Goal: Communication & Community: Answer question/provide support

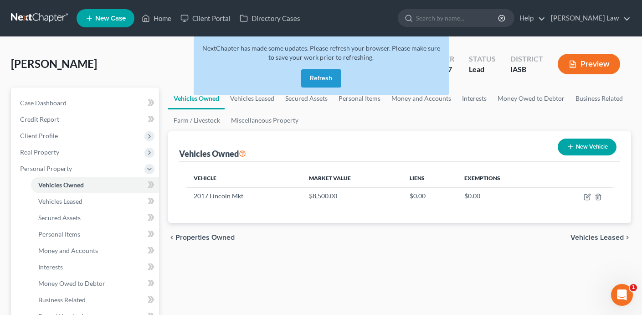
click at [327, 78] on button "Refresh" at bounding box center [321, 78] width 40 height 18
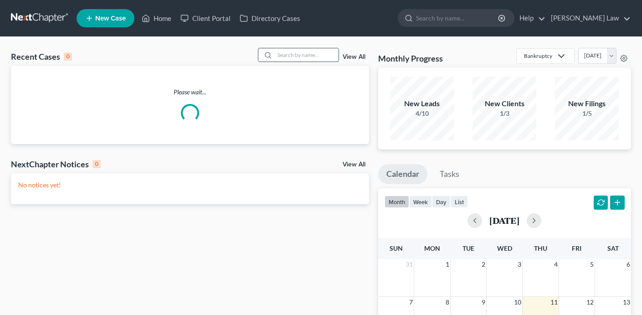
click at [325, 50] on input "search" at bounding box center [307, 54] width 64 height 13
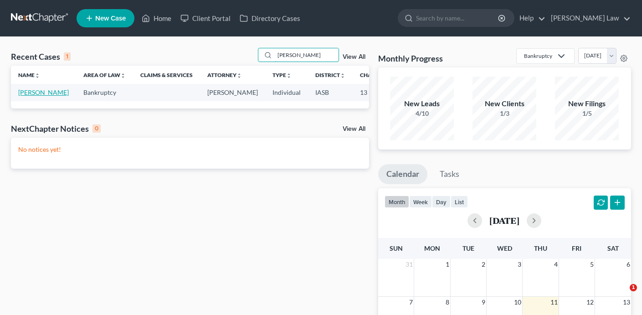
type input "[PERSON_NAME]"
click at [29, 96] on link "[PERSON_NAME]" at bounding box center [43, 92] width 51 height 8
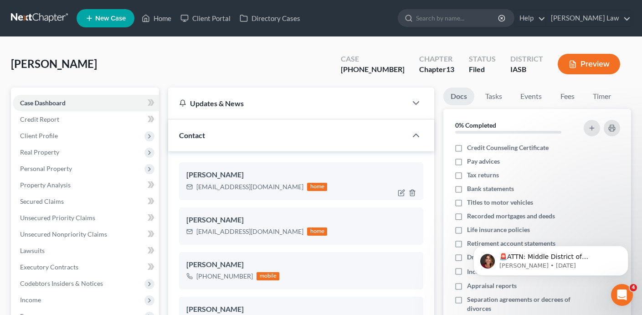
scroll to position [39, 0]
drag, startPoint x: 405, startPoint y: 72, endPoint x: 355, endPoint y: 71, distance: 50.2
click at [355, 71] on div "Case 23-00516-13" at bounding box center [373, 65] width 78 height 27
copy div "23-00516-13"
click at [407, 72] on div "Case 23-00516-13" at bounding box center [373, 65] width 78 height 27
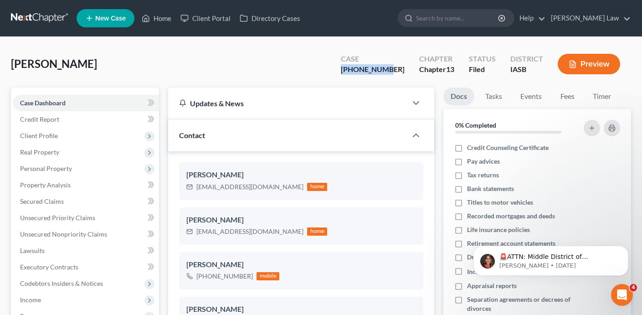
drag, startPoint x: 407, startPoint y: 70, endPoint x: 363, endPoint y: 70, distance: 44.2
click at [363, 70] on div "Case 23-00516-13" at bounding box center [373, 65] width 78 height 27
copy div "23-00516-13"
click at [171, 18] on link "Home" at bounding box center [156, 18] width 39 height 16
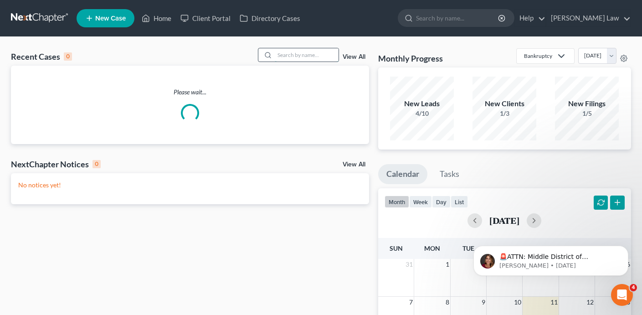
click at [290, 57] on input "search" at bounding box center [307, 54] width 64 height 13
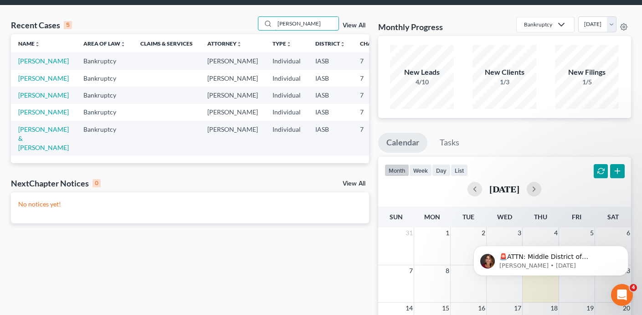
scroll to position [32, 0]
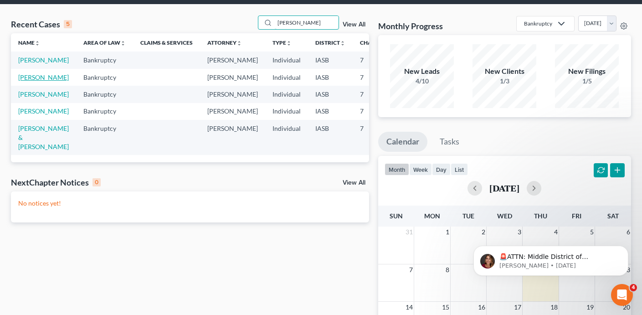
type input "heather"
click at [31, 81] on link "Roberts, Heather" at bounding box center [43, 77] width 51 height 8
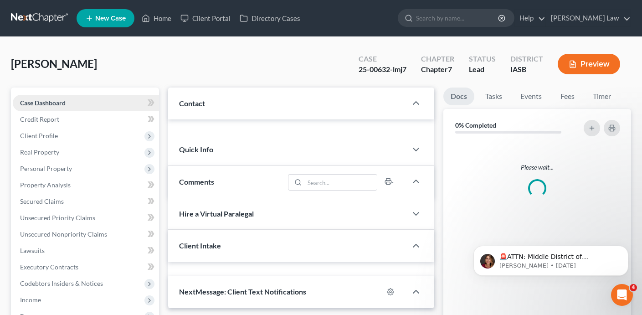
click at [31, 95] on link "Case Dashboard" at bounding box center [86, 103] width 146 height 16
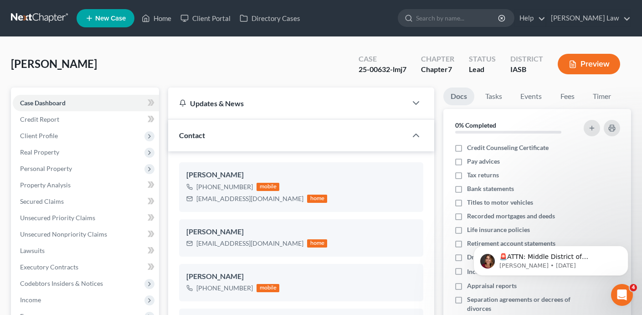
scroll to position [969, 0]
drag, startPoint x: 411, startPoint y: 69, endPoint x: 357, endPoint y: 66, distance: 54.3
click at [357, 66] on div "Case 25-00632-lmj7" at bounding box center [382, 65] width 62 height 27
copy div "25-00632-lmj7"
click at [83, 131] on span "Client Profile" at bounding box center [86, 136] width 146 height 16
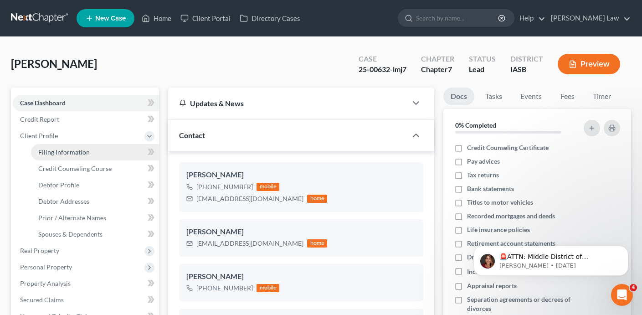
click at [88, 149] on link "Filing Information" at bounding box center [95, 152] width 128 height 16
select select "1"
select select "0"
select select "16"
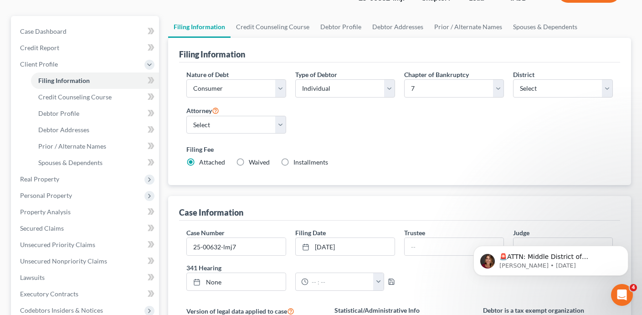
scroll to position [77, 0]
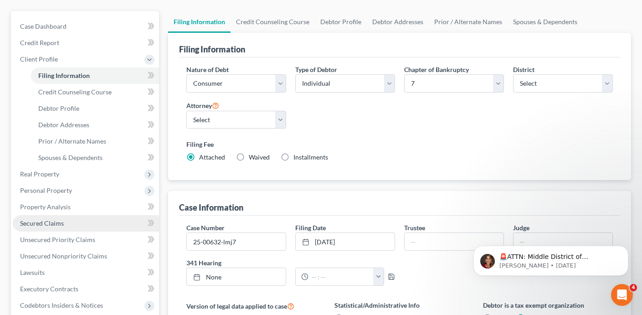
click at [103, 221] on link "Secured Claims" at bounding box center [86, 223] width 146 height 16
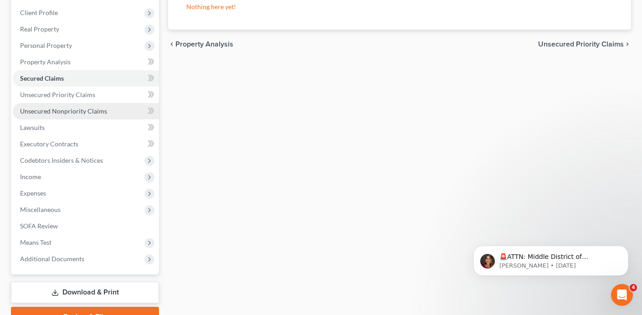
click at [106, 110] on link "Unsecured Nonpriority Claims" at bounding box center [86, 111] width 146 height 16
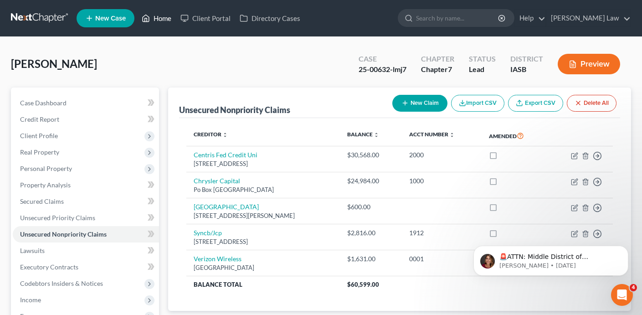
click at [167, 22] on link "Home" at bounding box center [156, 18] width 39 height 16
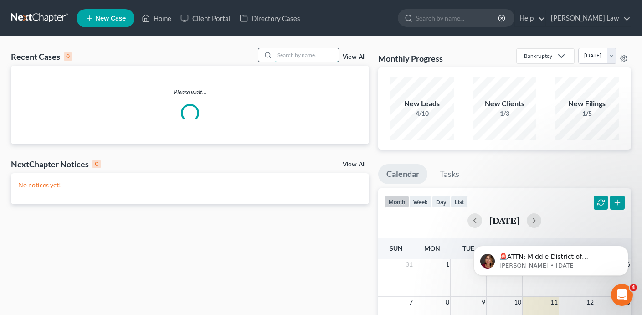
click at [325, 52] on input "search" at bounding box center [307, 54] width 64 height 13
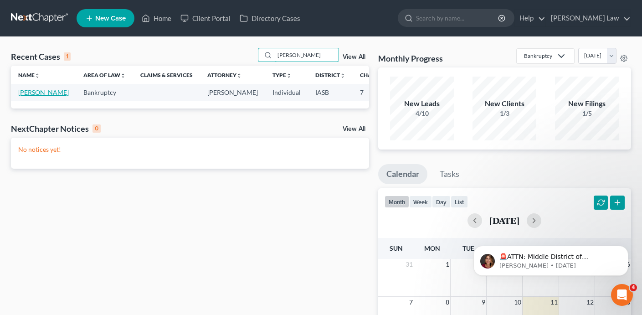
type input "perez"
click at [31, 96] on link "Perez, Elizabeth" at bounding box center [43, 92] width 51 height 8
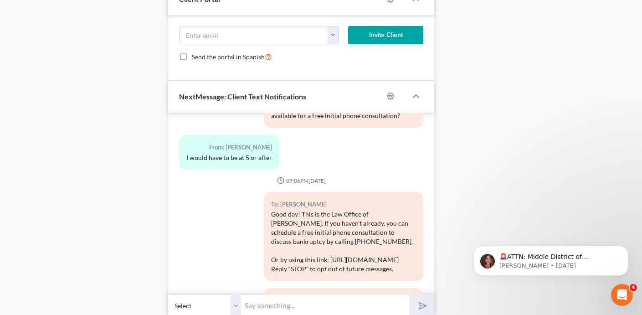
scroll to position [571, 0]
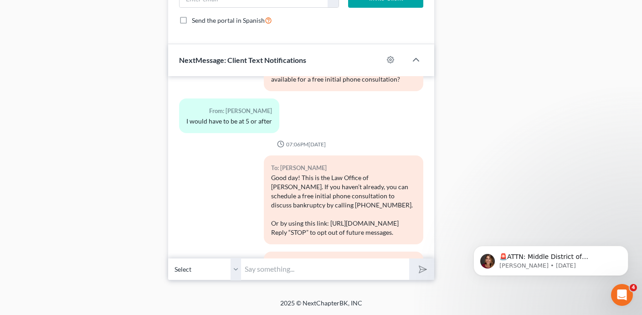
click at [283, 278] on input "text" at bounding box center [325, 269] width 168 height 22
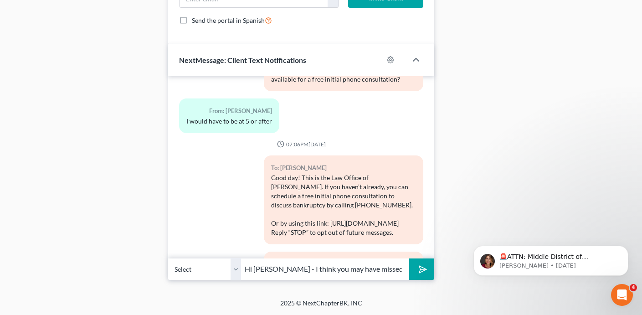
scroll to position [0, 4]
click at [284, 271] on input "Hi Elizabeth - I think you may have missed my texts" at bounding box center [325, 269] width 168 height 22
click at [402, 271] on input "Hi Elizabeth - this is Shane Zisman, I think you may have missed my texts" at bounding box center [325, 269] width 168 height 22
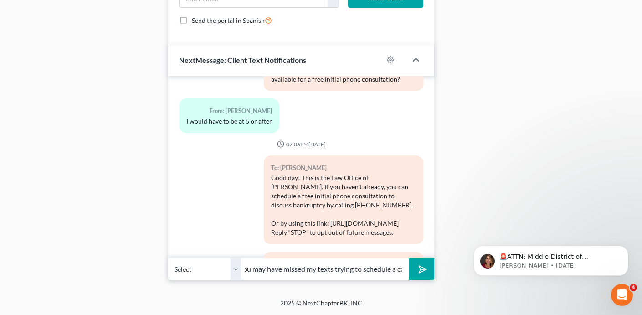
type input "Hi Elizabeth - this is Shane Zisman, I think you may have missed my texts tryin…"
click at [409, 258] on button "submit" at bounding box center [421, 268] width 25 height 21
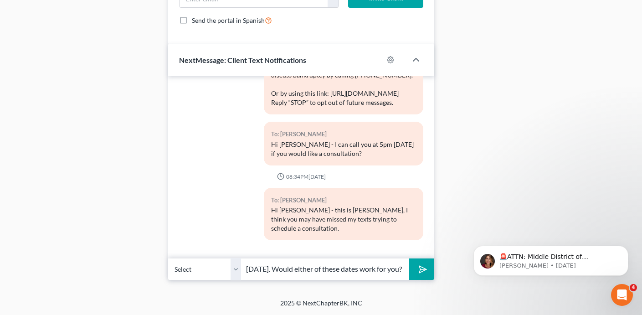
scroll to position [0, 217]
type input "At this time i have consultations available on the 17th or 18th of September. W…"
click at [428, 269] on button "submit" at bounding box center [421, 268] width 25 height 21
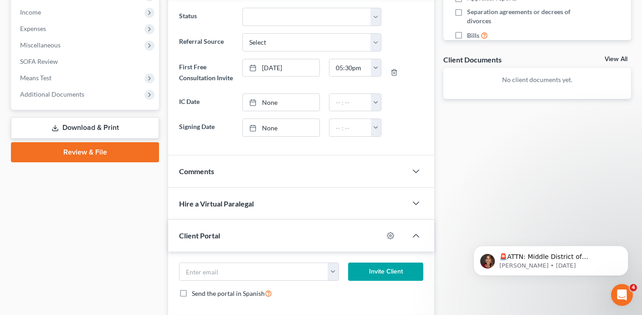
scroll to position [0, 0]
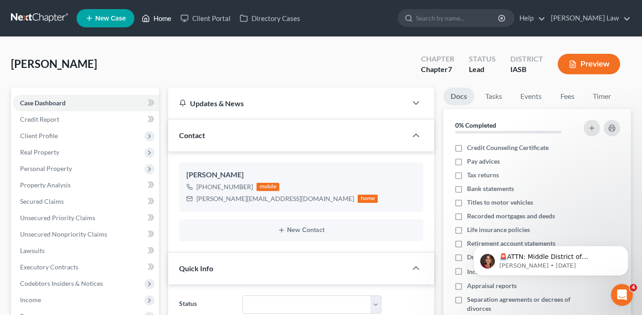
click at [162, 16] on link "Home" at bounding box center [156, 18] width 39 height 16
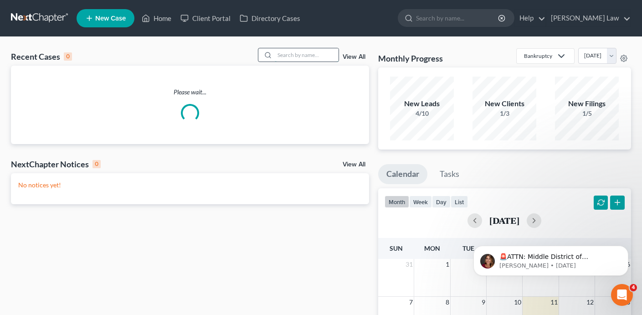
click at [299, 55] on input "search" at bounding box center [307, 54] width 64 height 13
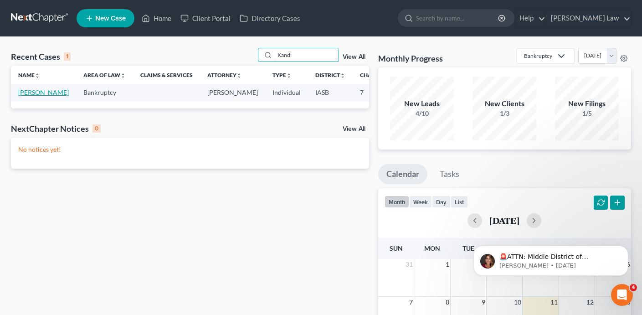
type input "Kandi"
click at [31, 96] on link "Richardson, Kandy" at bounding box center [43, 92] width 51 height 8
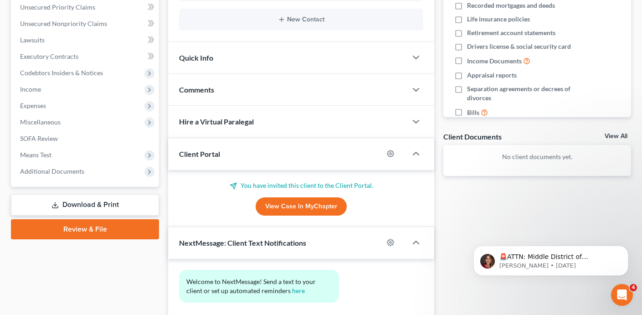
scroll to position [273, 0]
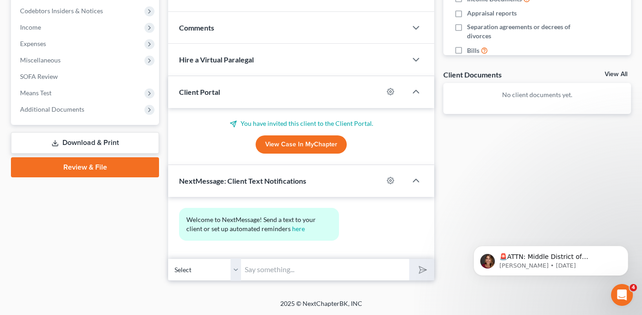
click at [268, 268] on input "text" at bounding box center [325, 269] width 168 height 22
type input "Kandi - this is Shane Zisman. My office has received several voicemails from yo…"
click at [409, 259] on button "submit" at bounding box center [421, 269] width 25 height 21
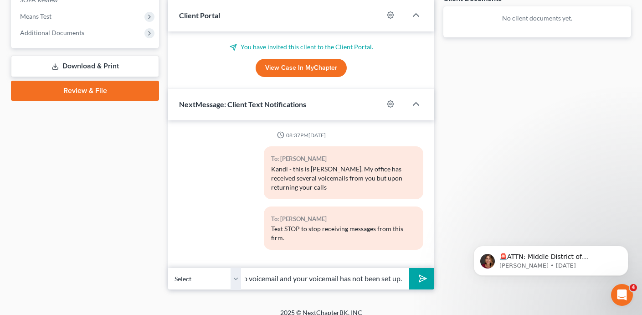
scroll to position [0, 29]
type input "We go to voicemail and your voicemail has not been set up."
click at [409, 268] on button "submit" at bounding box center [421, 278] width 25 height 21
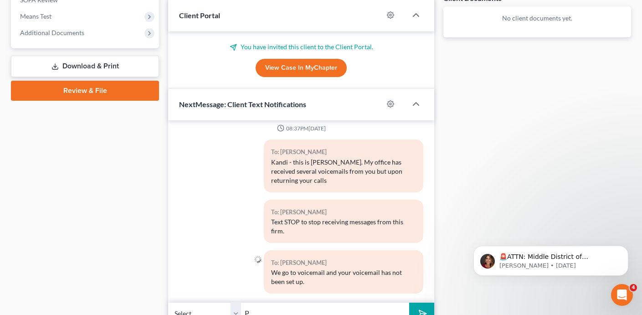
scroll to position [351, 0]
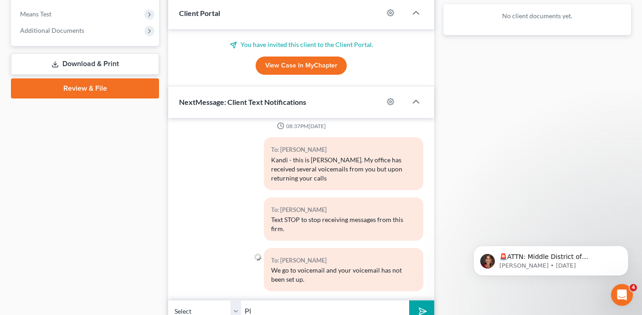
type input "P"
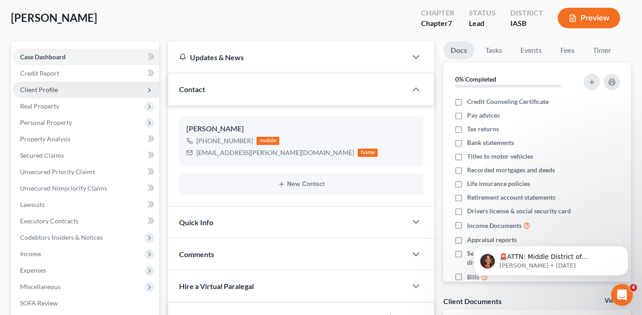
scroll to position [23, 0]
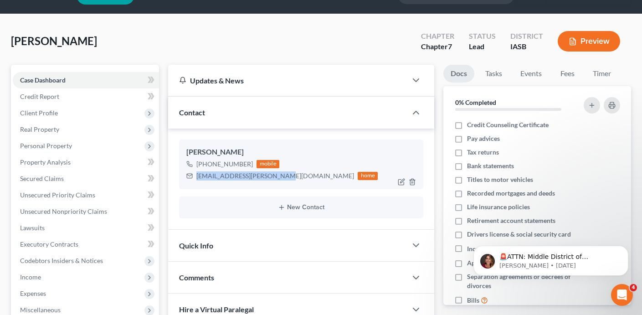
drag, startPoint x: 280, startPoint y: 178, endPoint x: 196, endPoint y: 177, distance: 83.9
click at [196, 177] on div "kandy.richardson@yahoo.com home" at bounding box center [281, 176] width 191 height 12
copy div "kandy.richardson@yahoo.com"
